Goal: Transaction & Acquisition: Purchase product/service

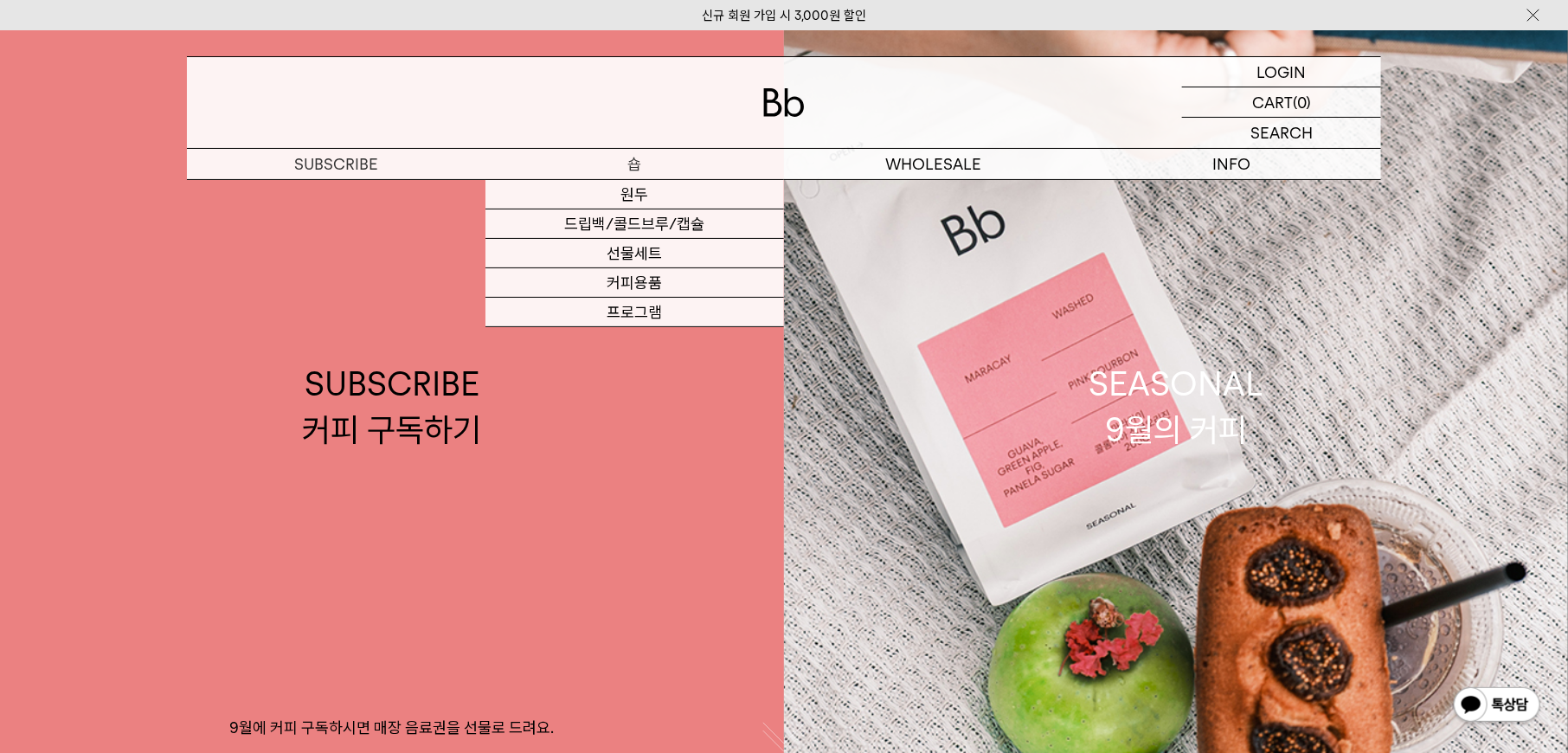
click at [677, 218] on link "드립백/콜드브루/캡슐" at bounding box center [634, 224] width 298 height 29
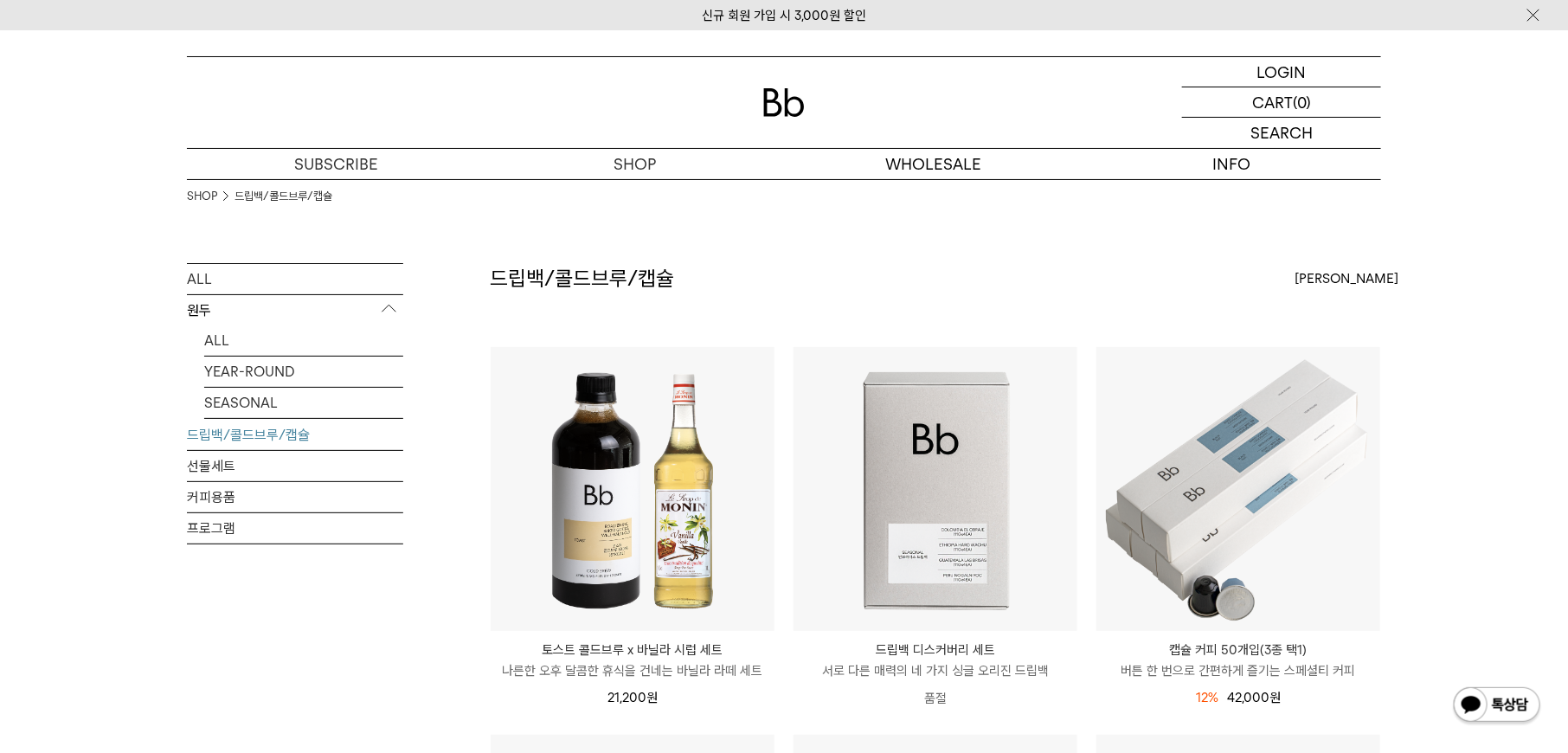
scroll to position [949, 0]
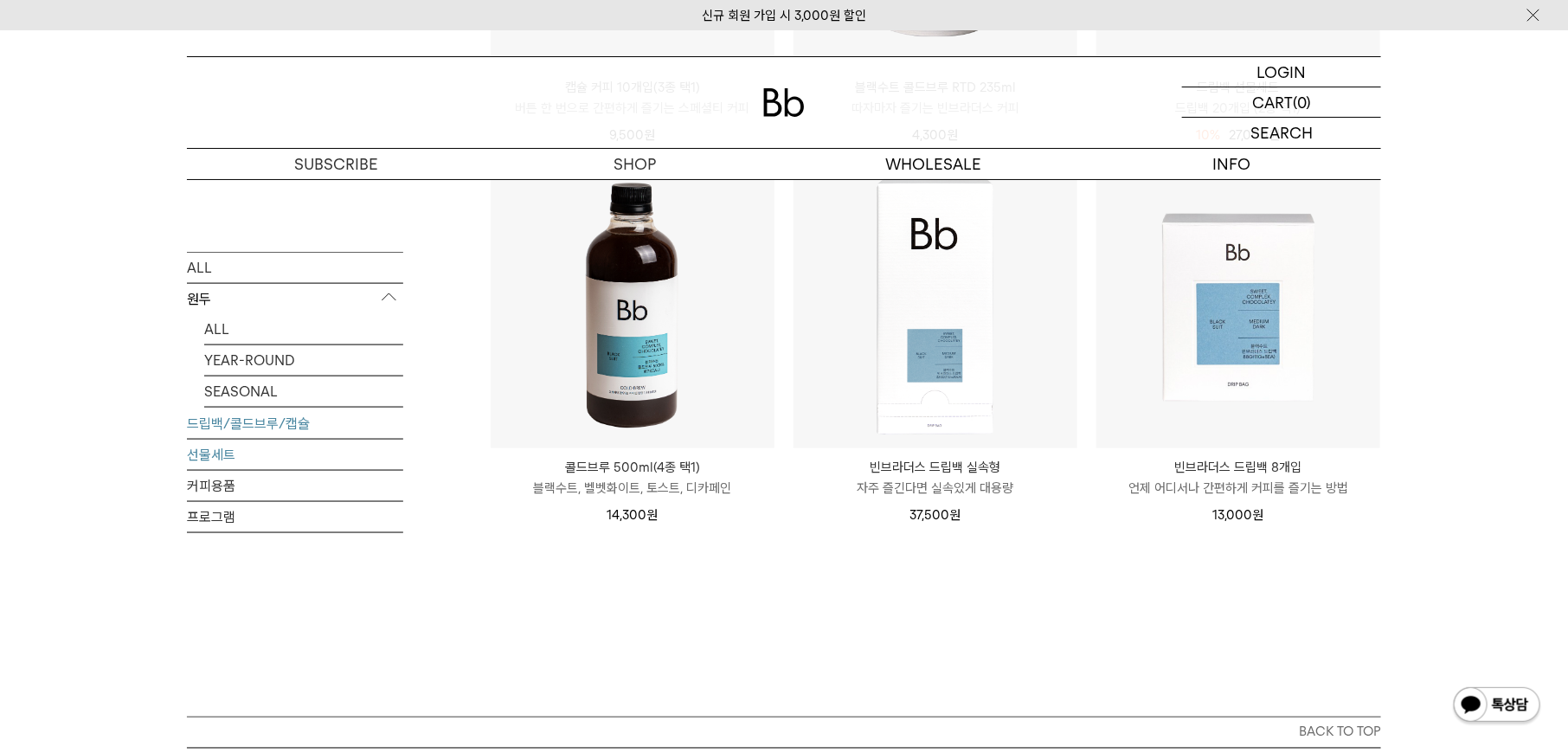
click at [256, 447] on link "선물세트" at bounding box center [295, 454] width 216 height 30
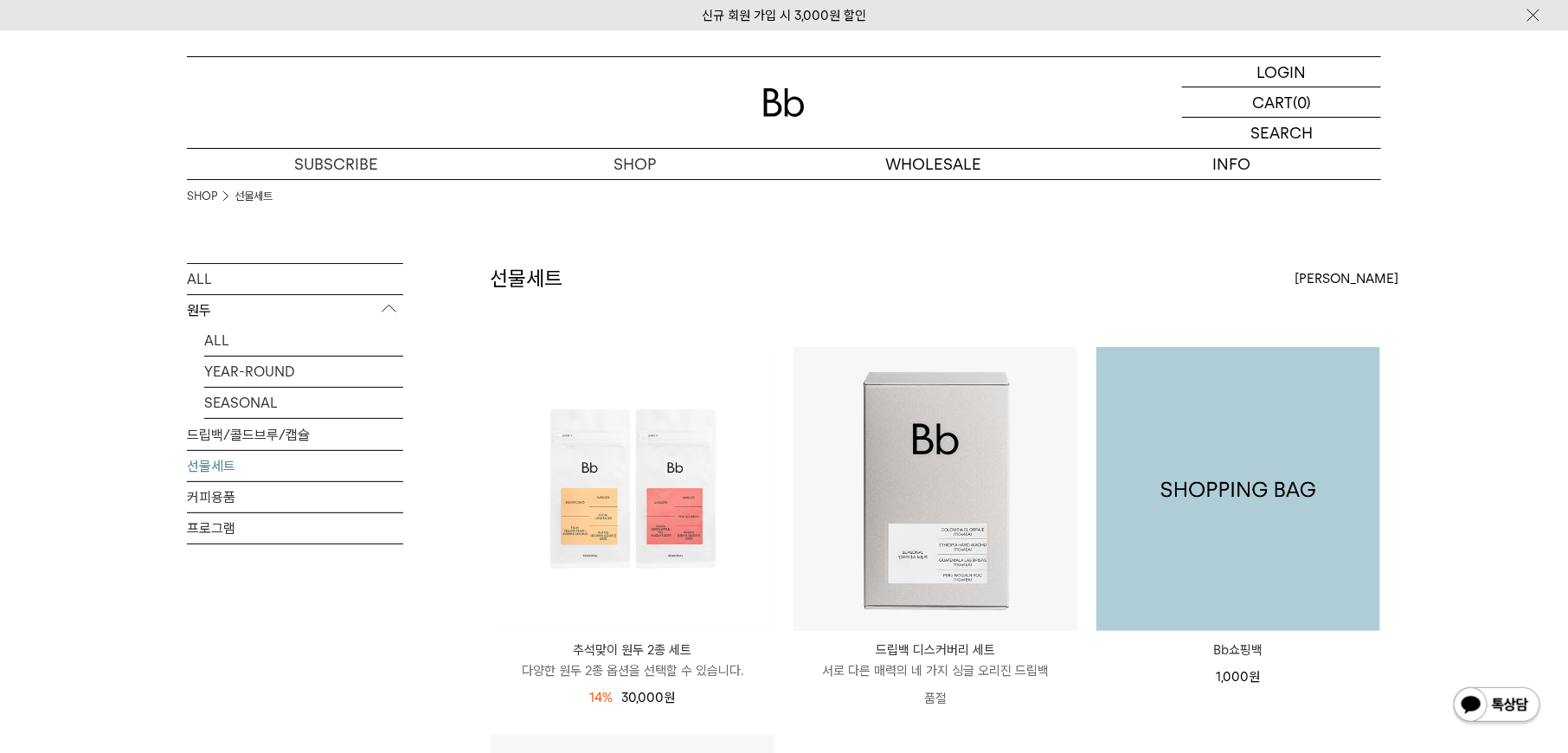
click at [1357, 466] on img at bounding box center [1239, 488] width 284 height 284
